Goal: Find specific page/section: Find specific page/section

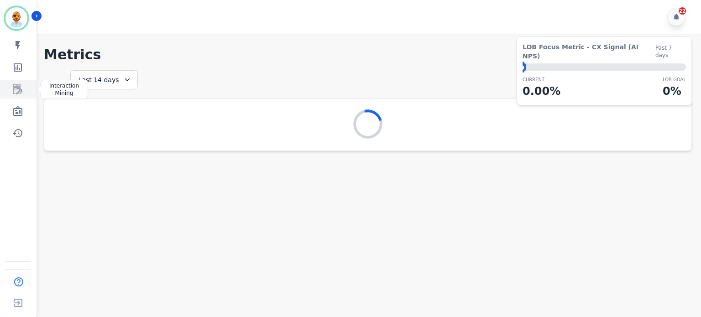
click at [22, 86] on icon "Sidebar" at bounding box center [17, 89] width 11 height 11
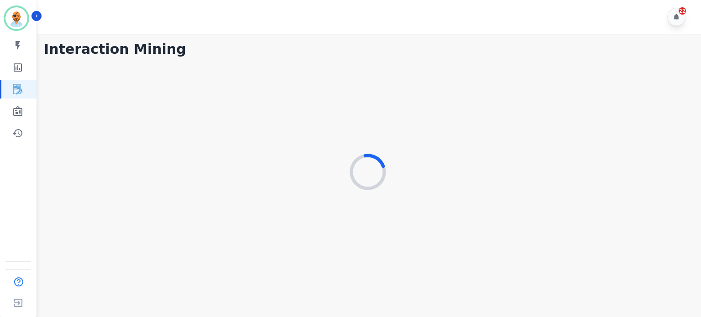
click at [16, 101] on div "My skills My Metrics Interaction Mining Wall Board Coaching History" at bounding box center [18, 90] width 37 height 106
click at [16, 105] on link "Sidebar" at bounding box center [18, 111] width 35 height 18
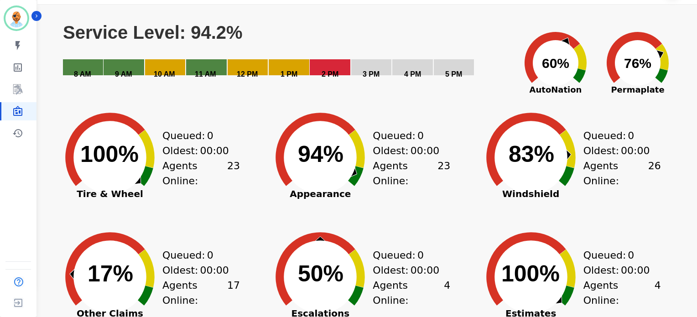
scroll to position [46, 0]
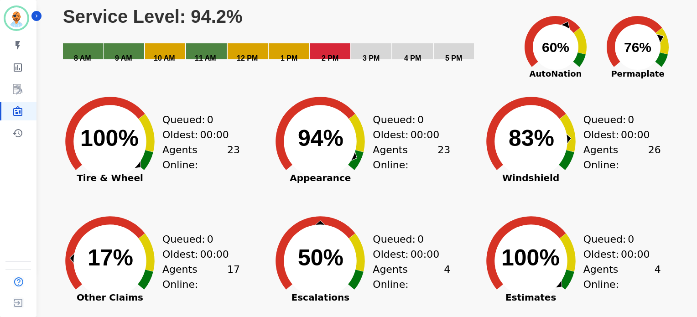
drag, startPoint x: 307, startPoint y: 137, endPoint x: 332, endPoint y: 138, distance: 25.6
click at [332, 138] on text "94% ​ 94%" at bounding box center [321, 139] width 46 height 26
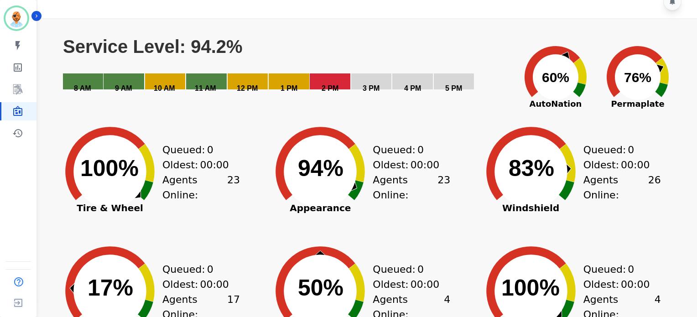
scroll to position [0, 0]
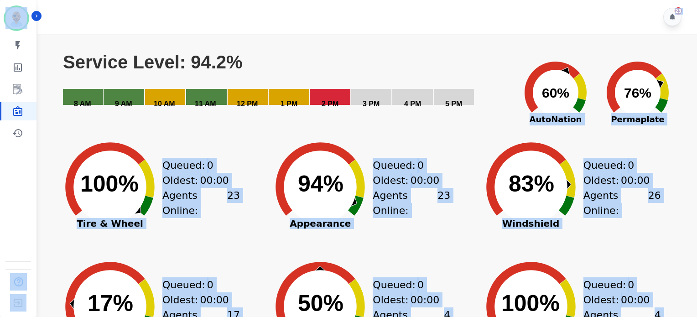
click at [451, 127] on div "Created with Highcharts 10.3.3 Service Level: 94.2% 5 PM 4 PM 3 PM 2 PM 1 PM 12…" at bounding box center [366, 271] width 626 height 452
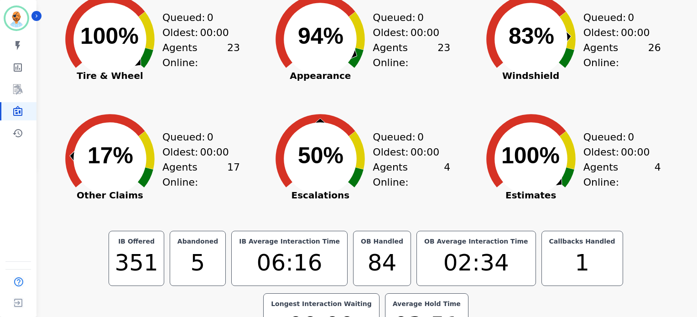
scroll to position [197, 0]
